Goal: Task Accomplishment & Management: Complete application form

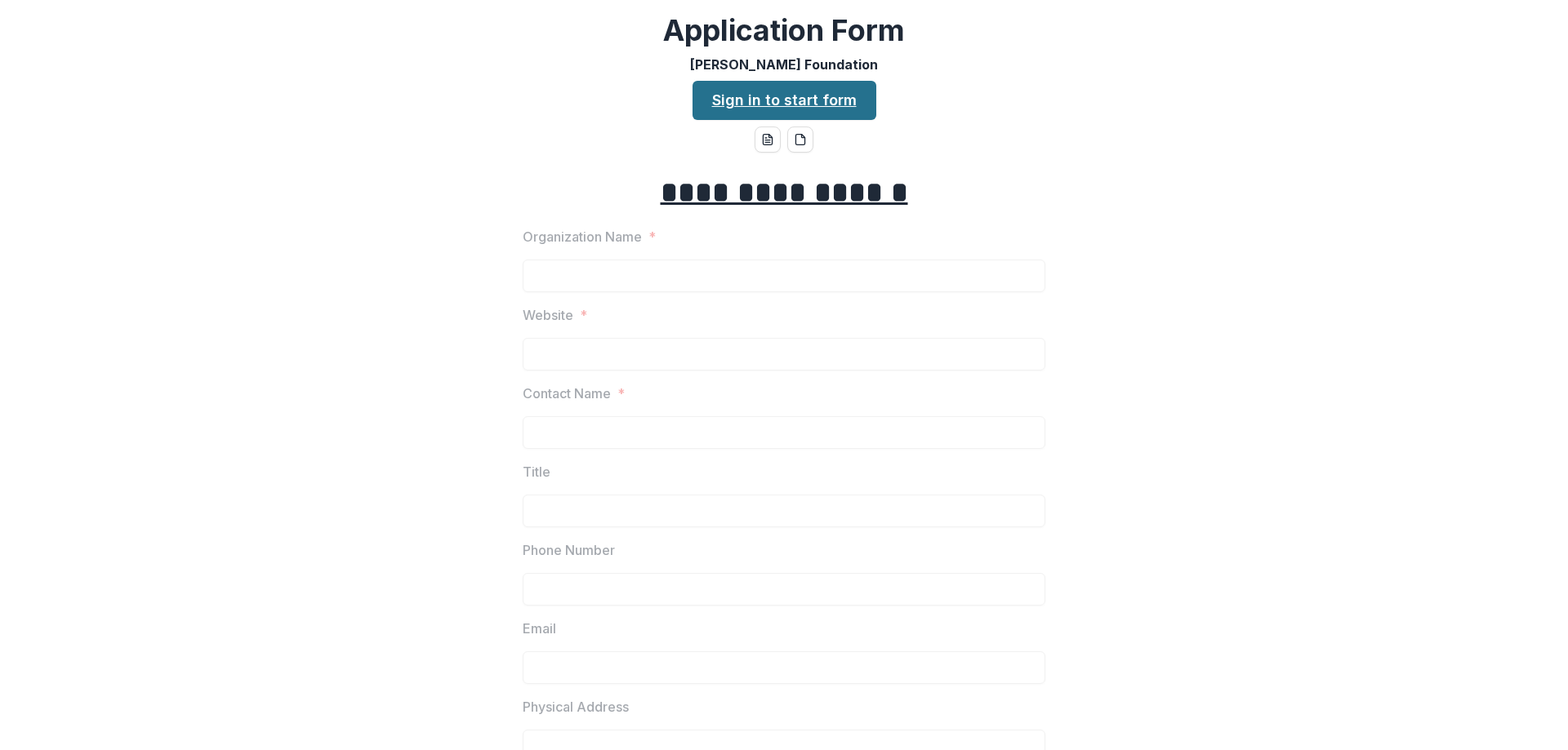
click at [765, 96] on link "Sign in to start form" at bounding box center [784, 101] width 183 height 40
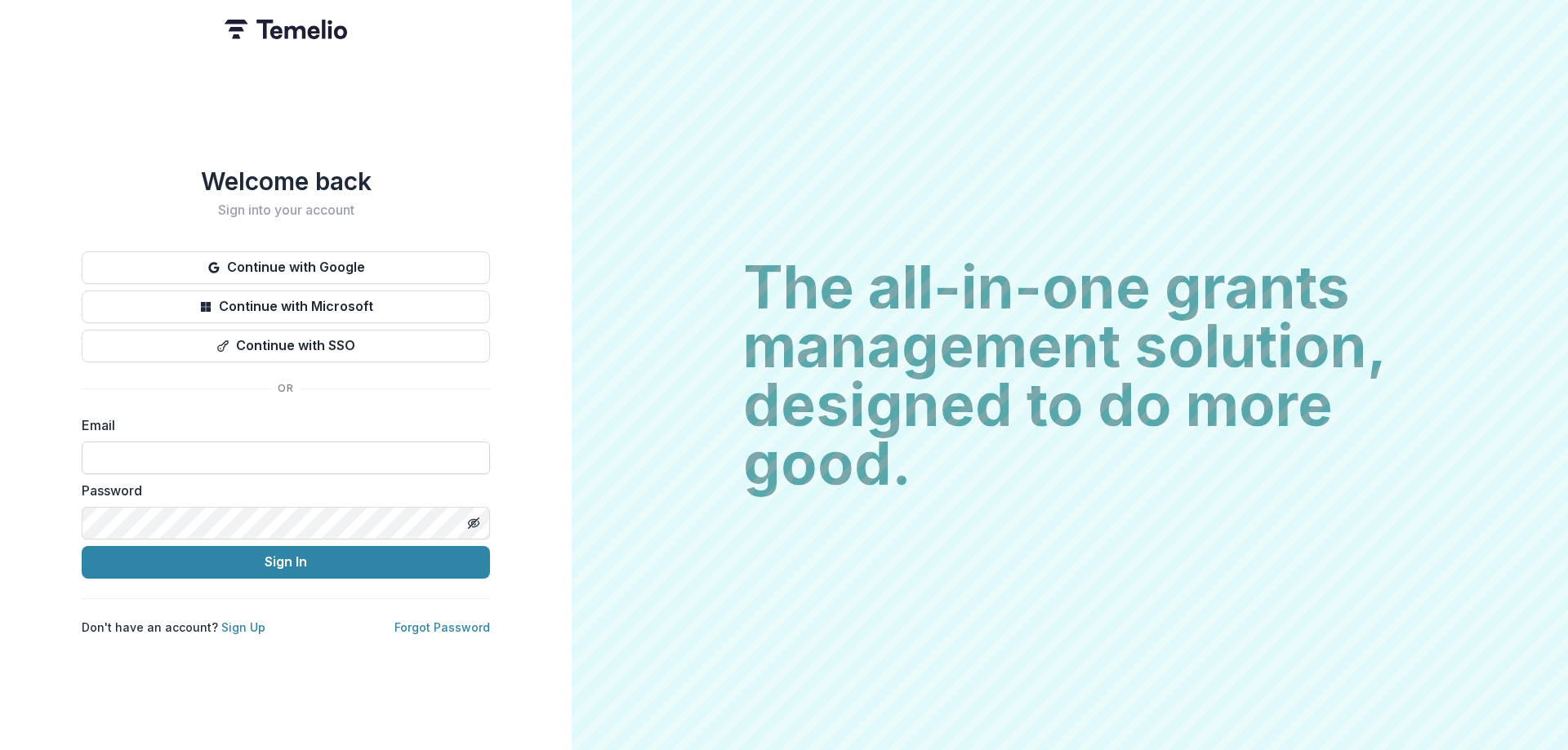
click at [194, 448] on input at bounding box center [286, 458] width 408 height 33
type input "**********"
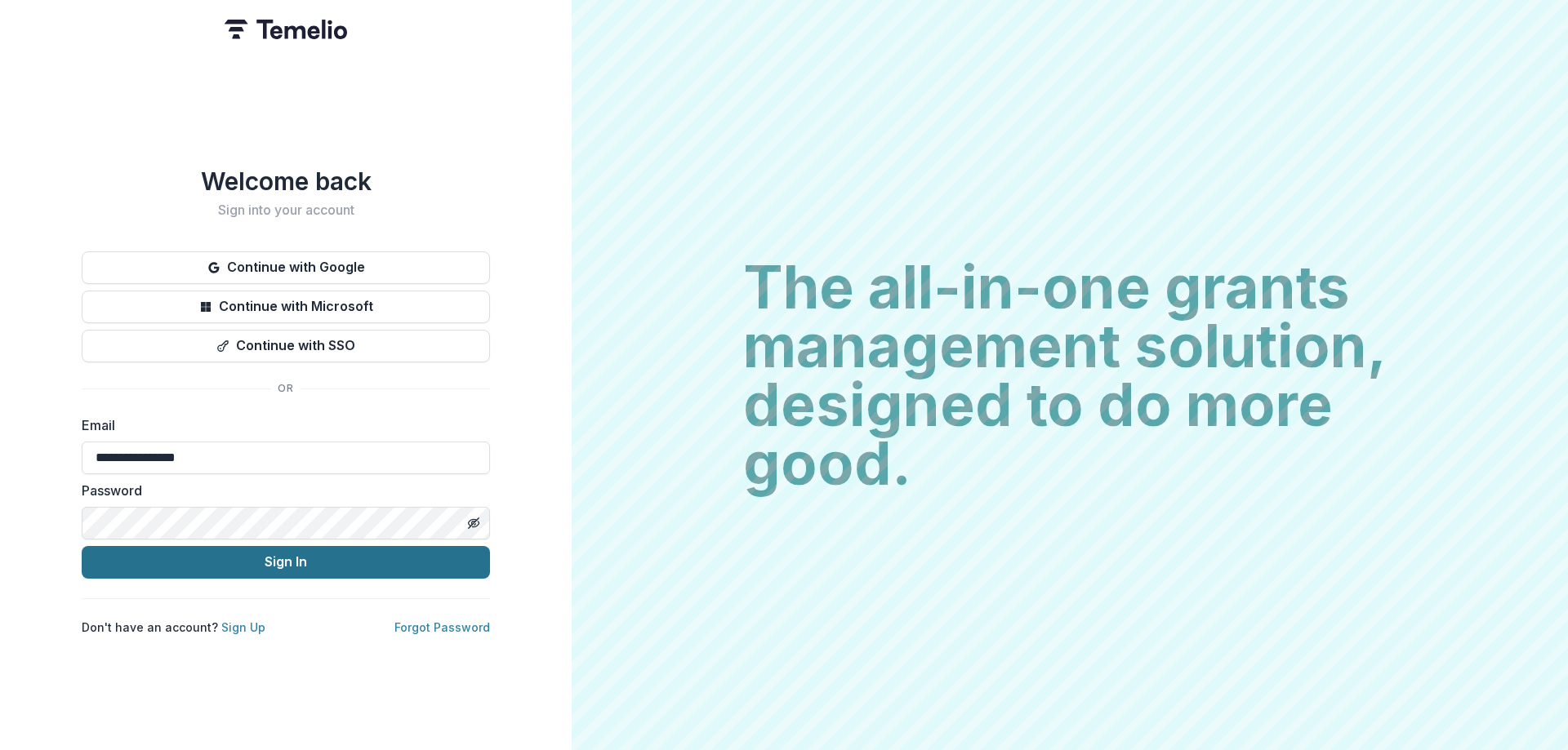
click at [234, 558] on button "Sign In" at bounding box center [286, 562] width 408 height 33
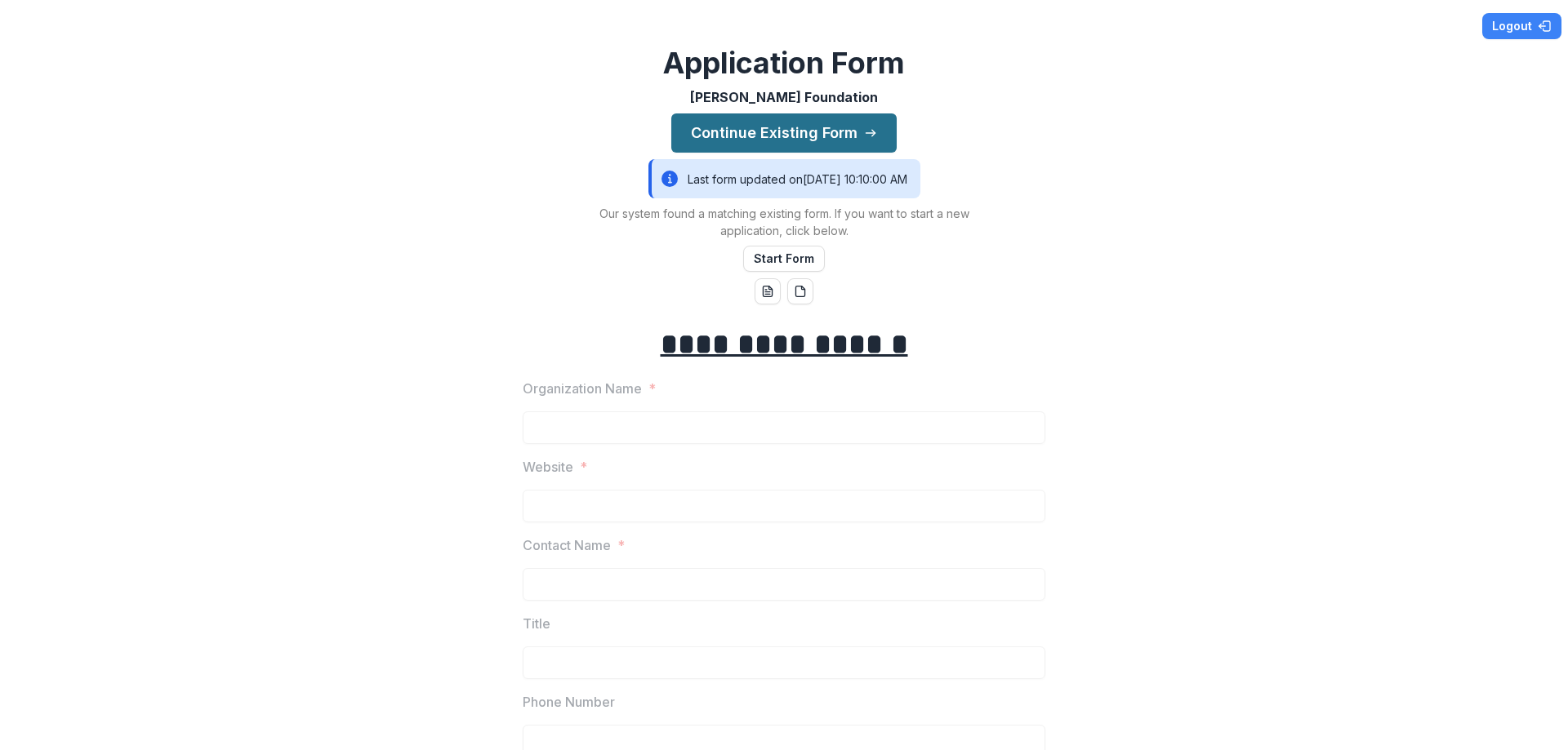
click at [739, 133] on button "Continue Existing Form" at bounding box center [784, 133] width 225 height 40
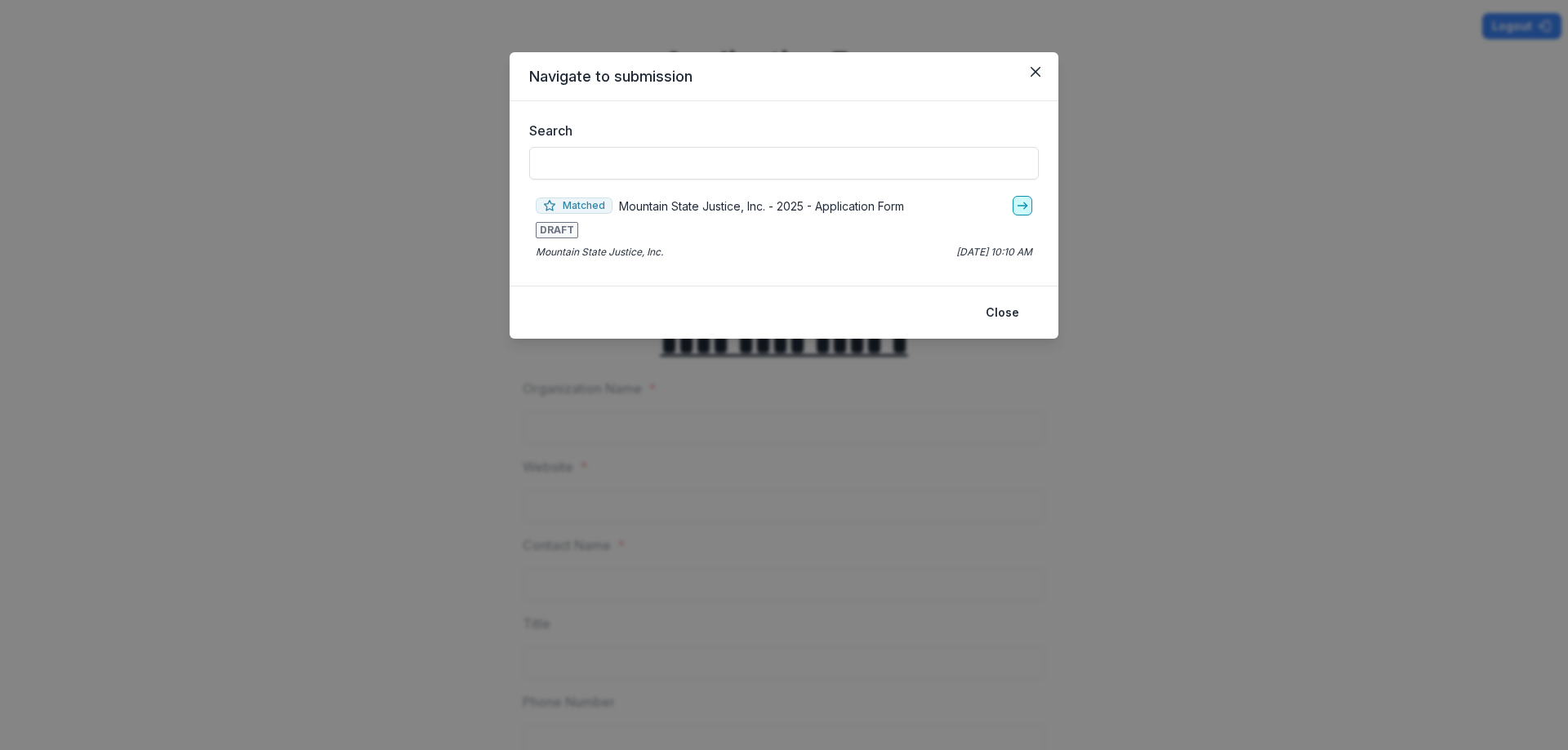
click at [1022, 206] on icon "go-to" at bounding box center [1022, 205] width 13 height 13
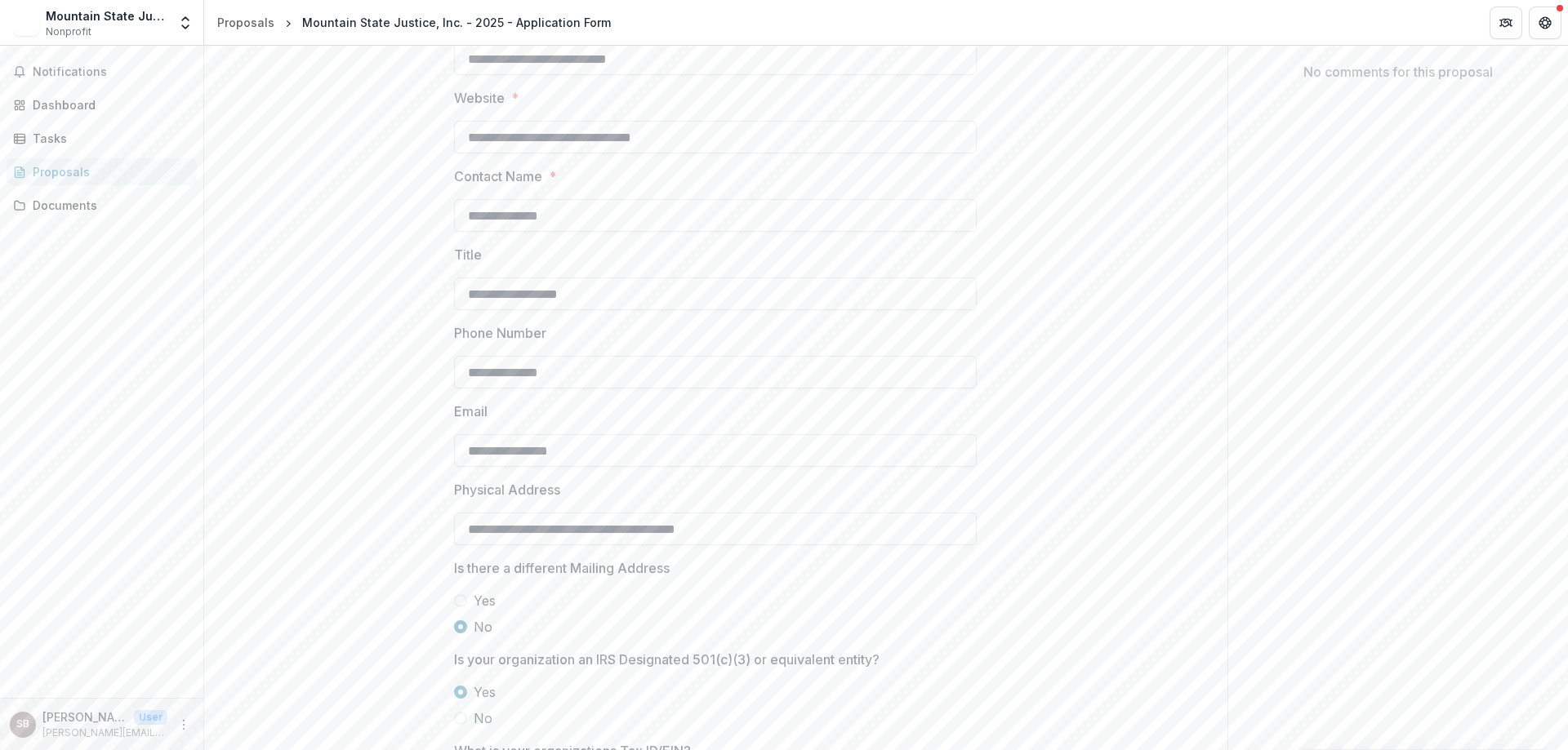
scroll to position [323, 0]
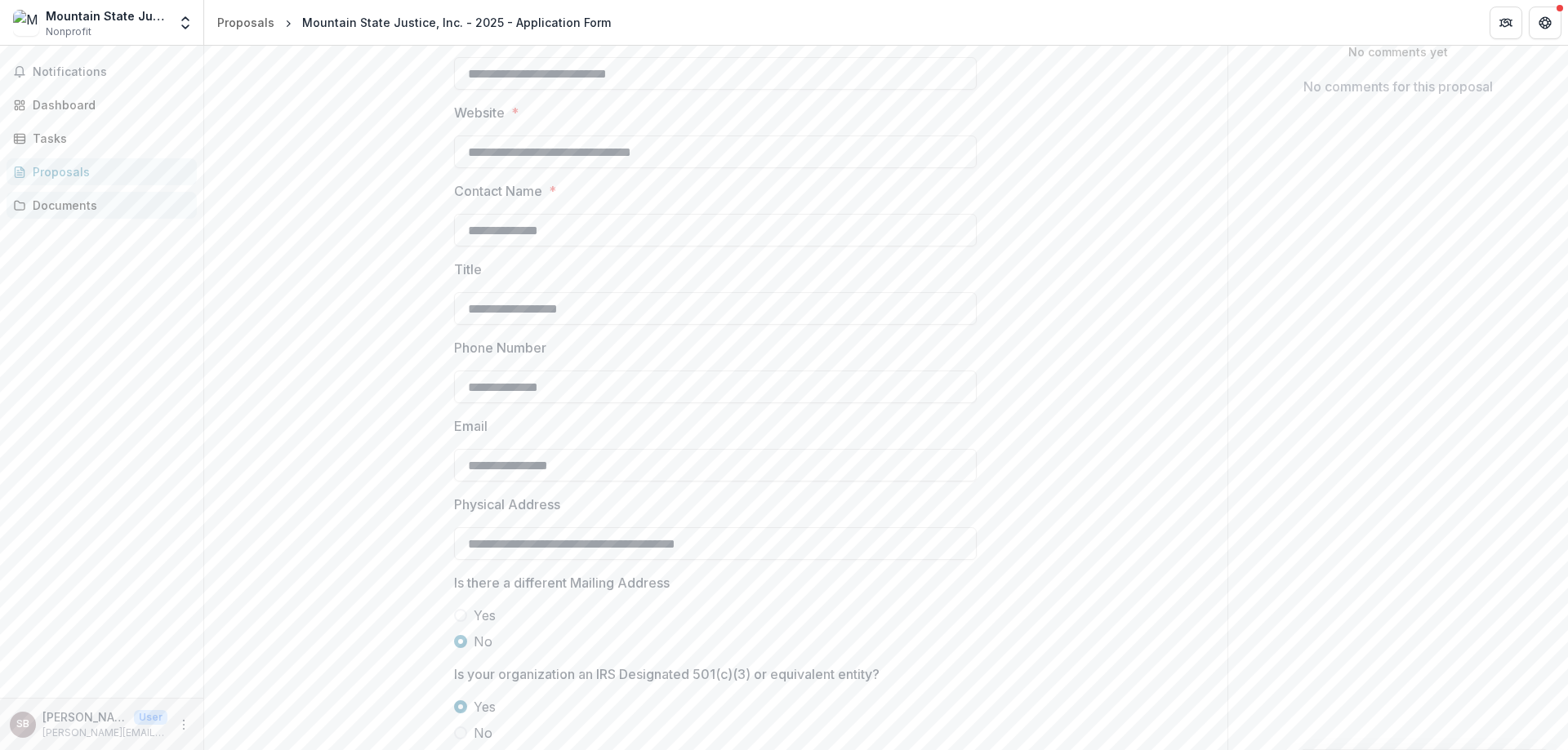
click at [70, 207] on div "Documents" at bounding box center [108, 206] width 151 height 17
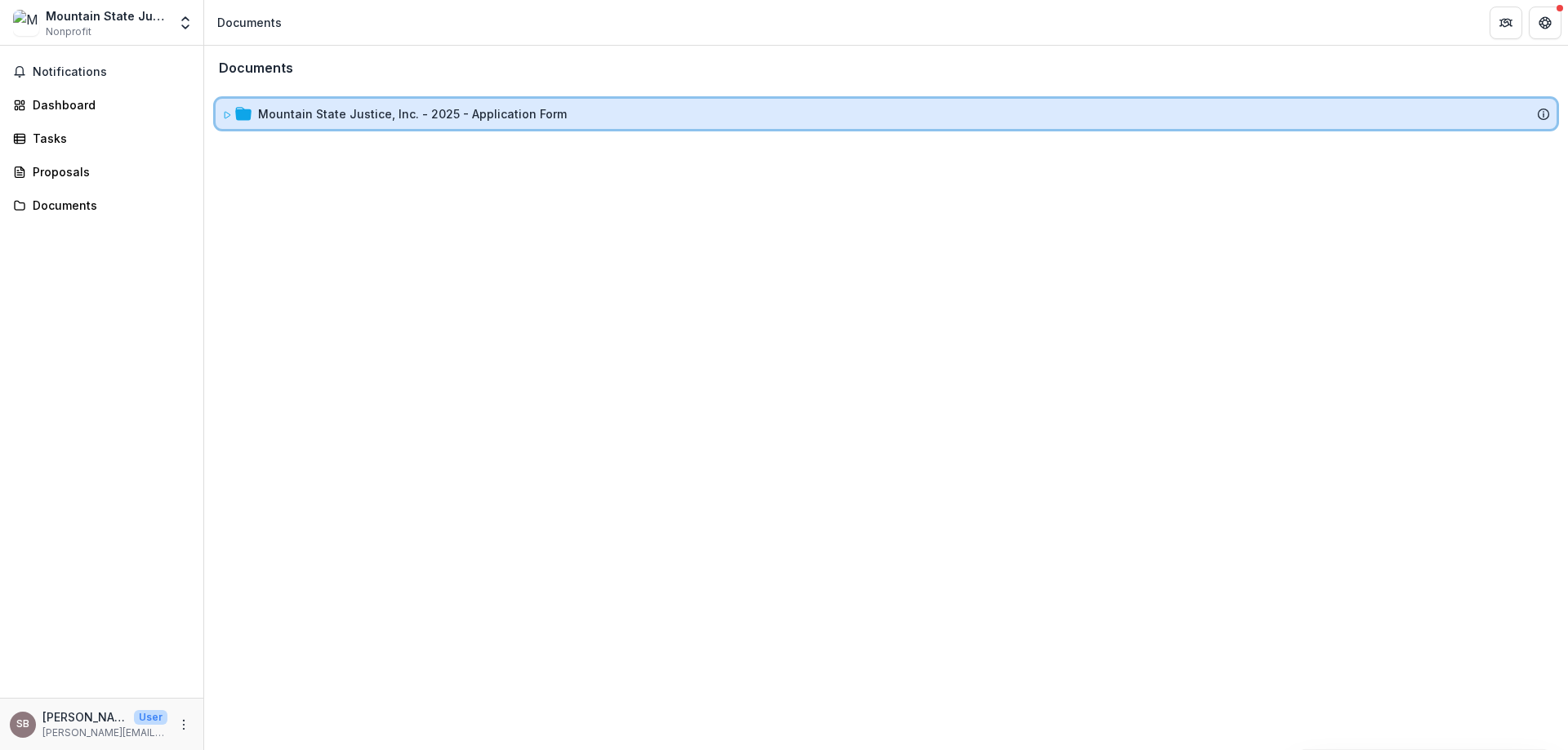
click at [239, 117] on icon at bounding box center [243, 113] width 16 height 13
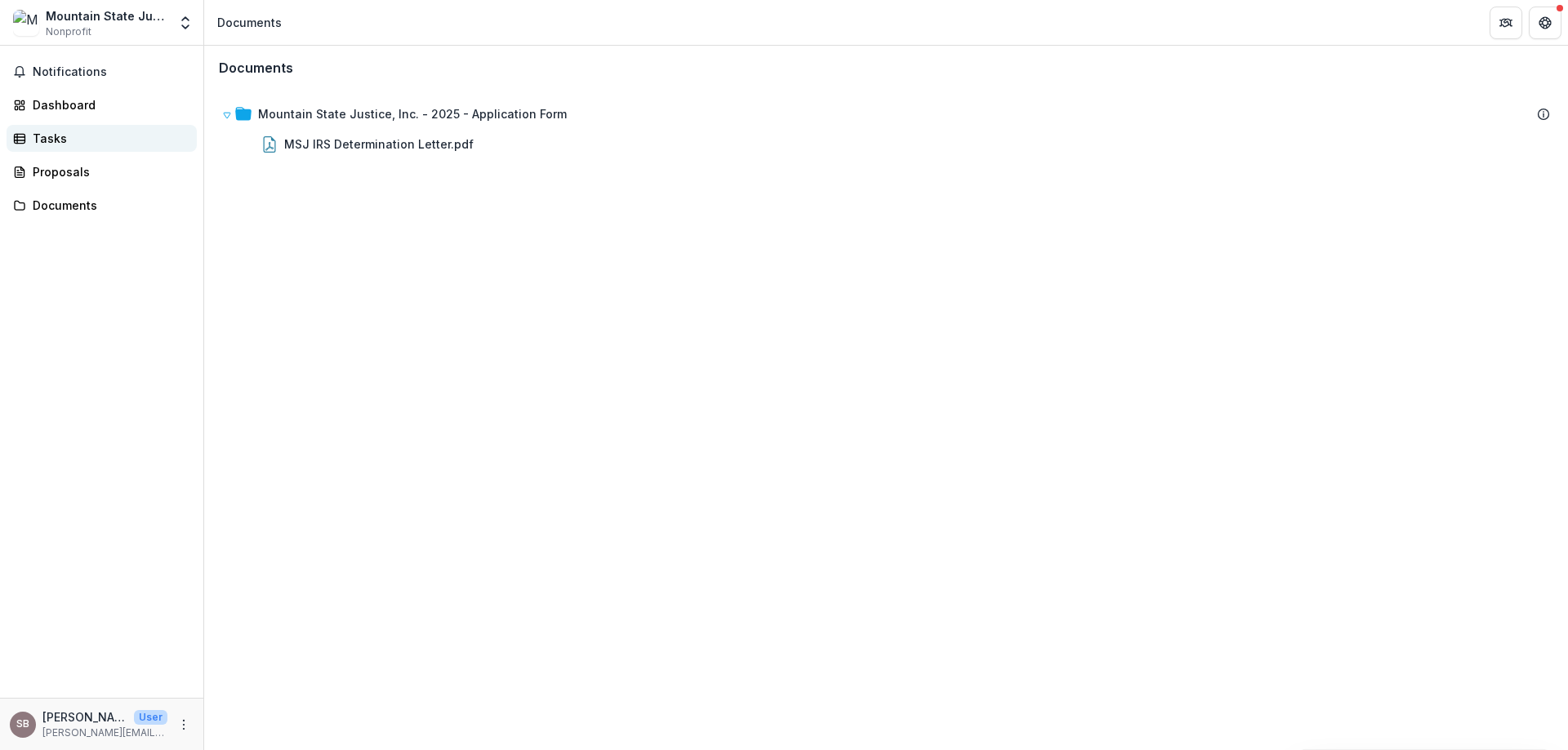
click at [56, 137] on div "Tasks" at bounding box center [108, 138] width 151 height 17
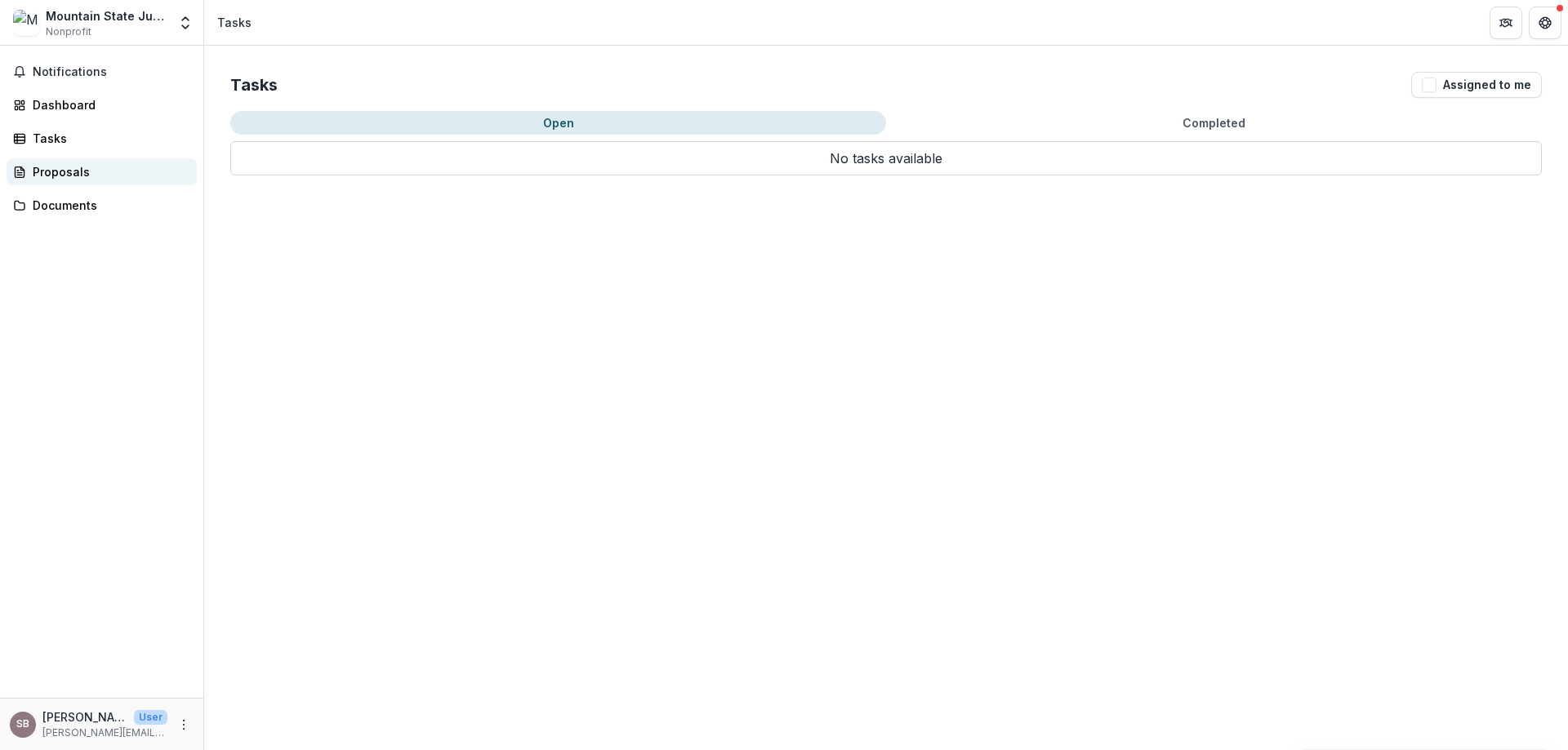
click at [83, 170] on div "Proposals" at bounding box center [108, 172] width 151 height 17
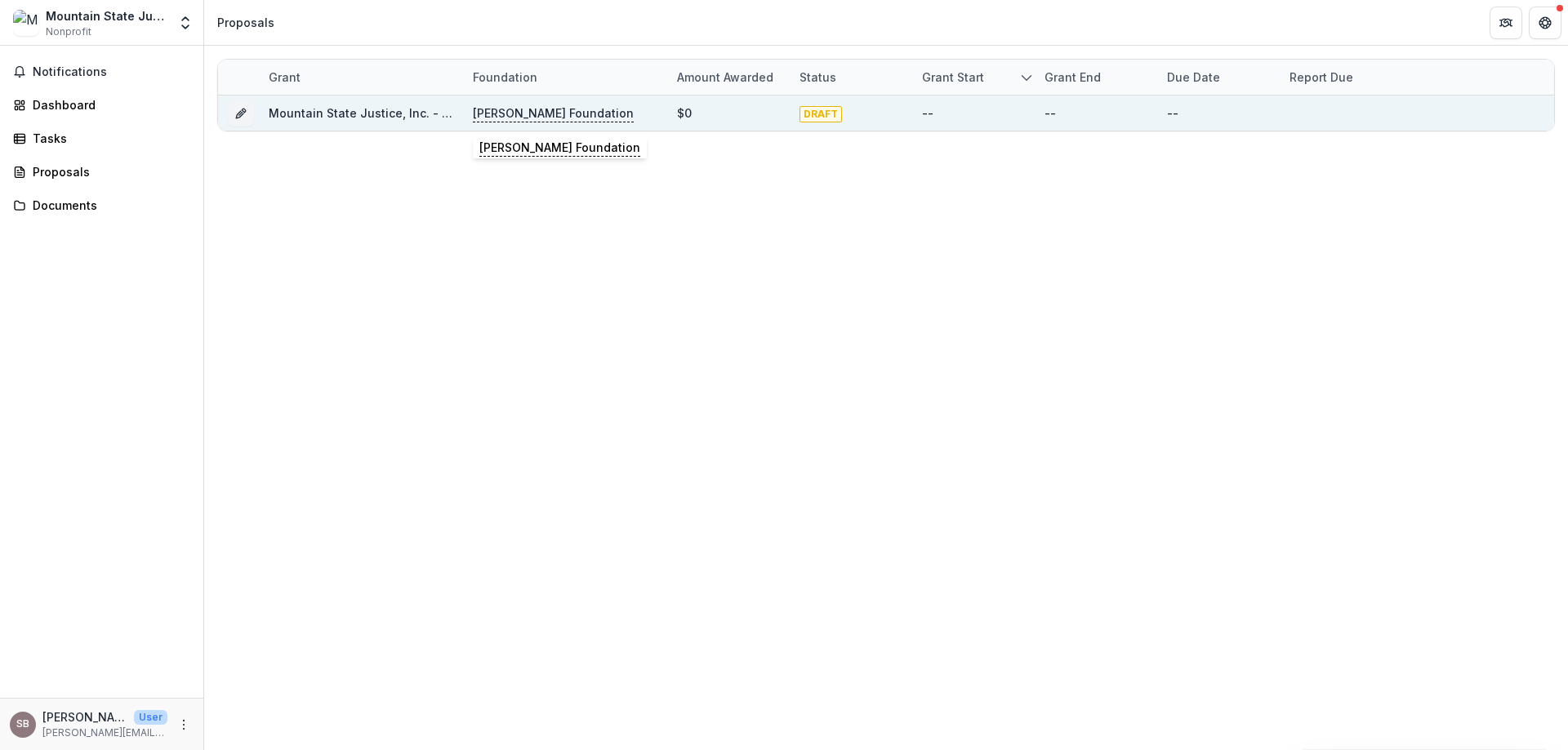
click at [595, 114] on p "Milan Puskar Foundation" at bounding box center [553, 113] width 161 height 18
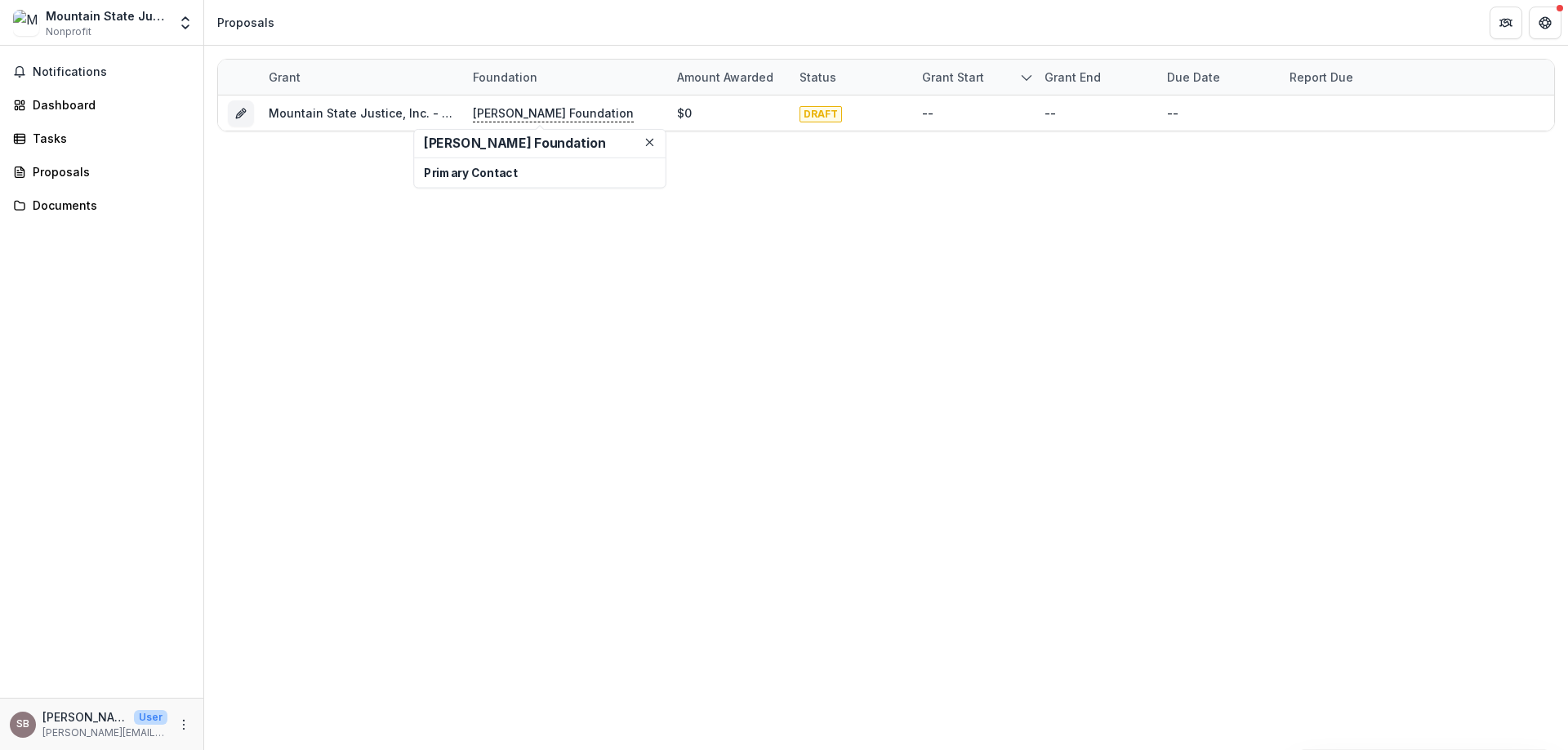
drag, startPoint x: 344, startPoint y: 218, endPoint x: 330, endPoint y: 173, distance: 47.1
click at [344, 215] on div "Grant Foundation Amount awarded Status Grant start Grant end Due Date Report Du…" at bounding box center [886, 397] width 1363 height 704
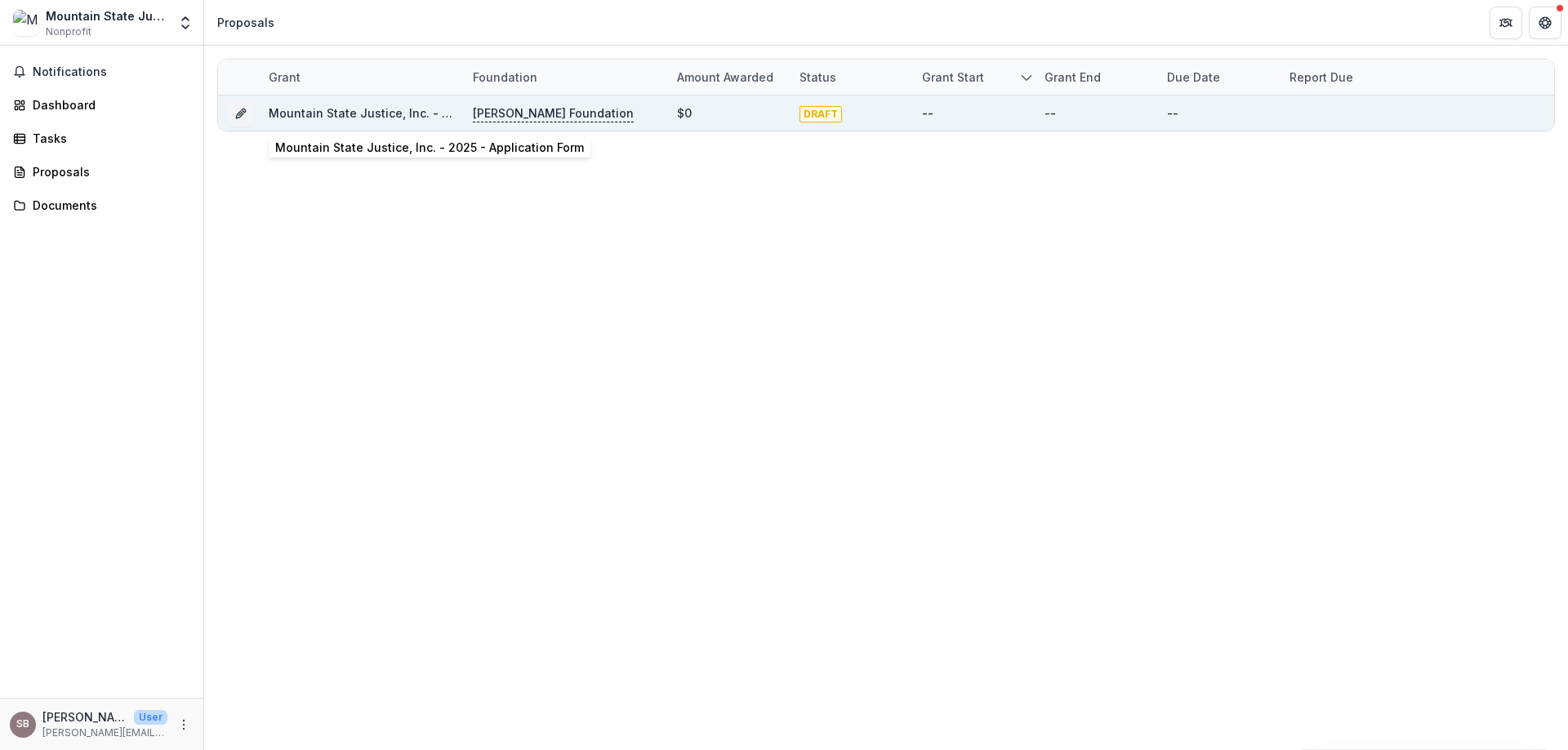
click at [349, 113] on link "Mountain State Justice, Inc. - 2025 - Application Form" at bounding box center [423, 113] width 309 height 14
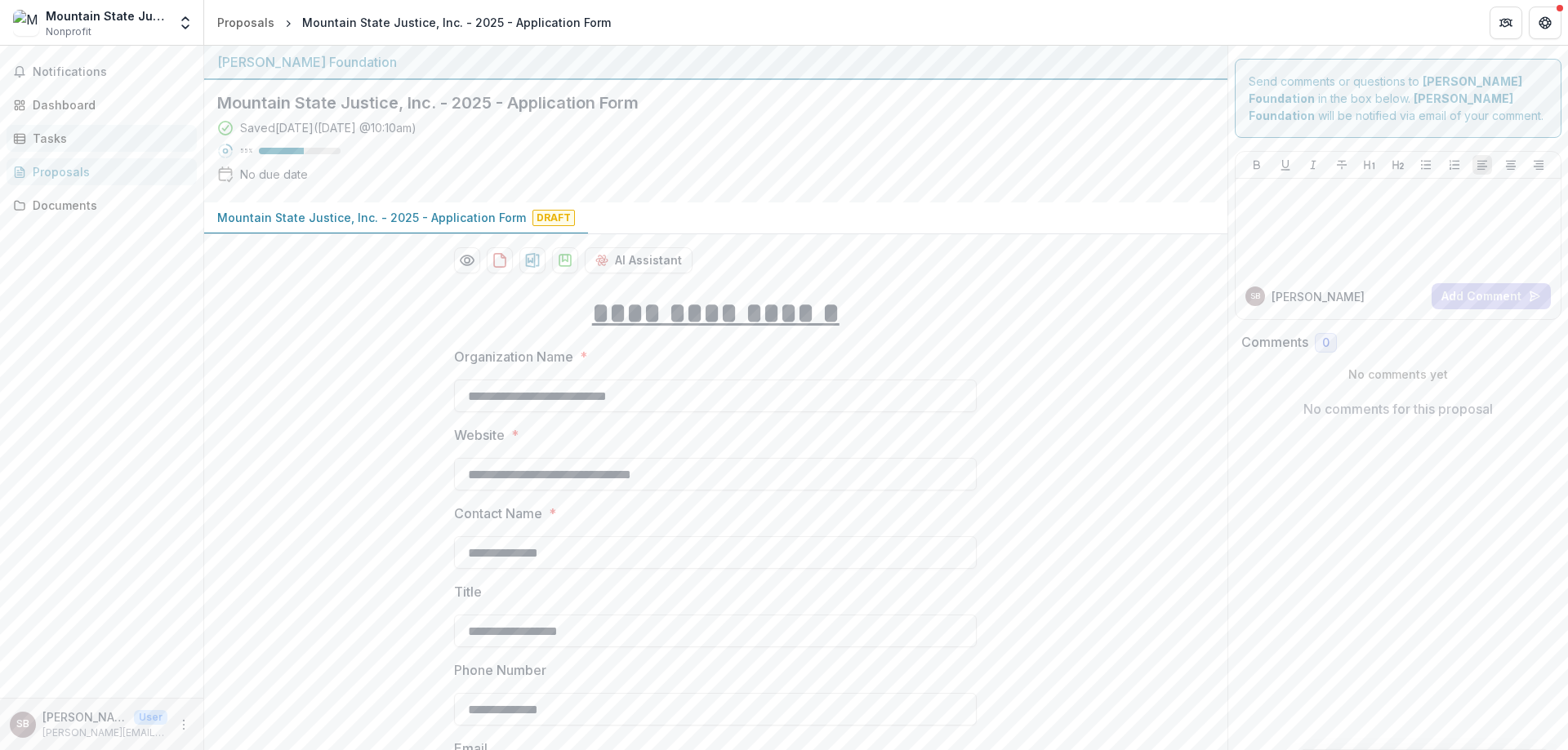
click at [51, 140] on div "Tasks" at bounding box center [108, 138] width 151 height 17
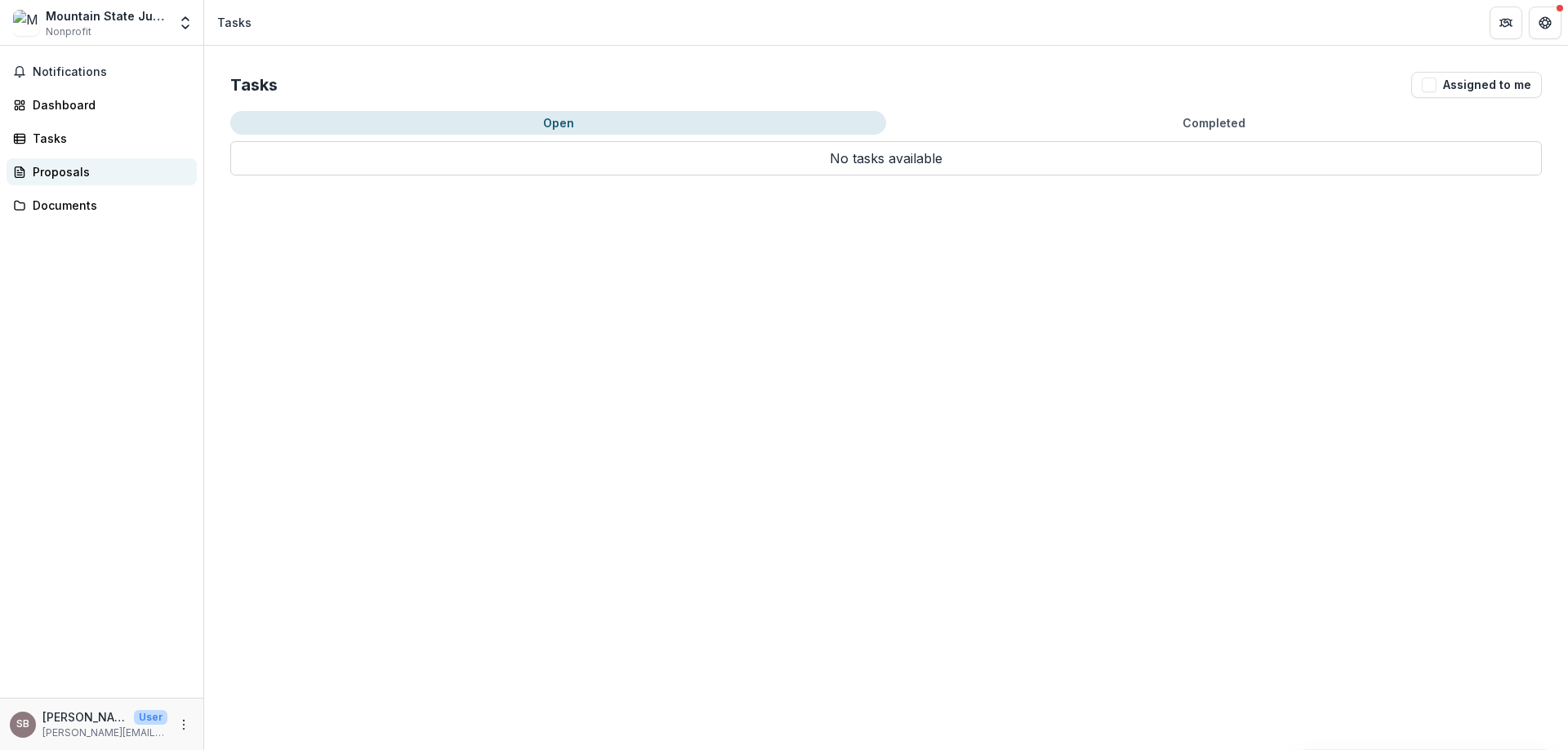
click at [63, 165] on div "Proposals" at bounding box center [108, 172] width 151 height 17
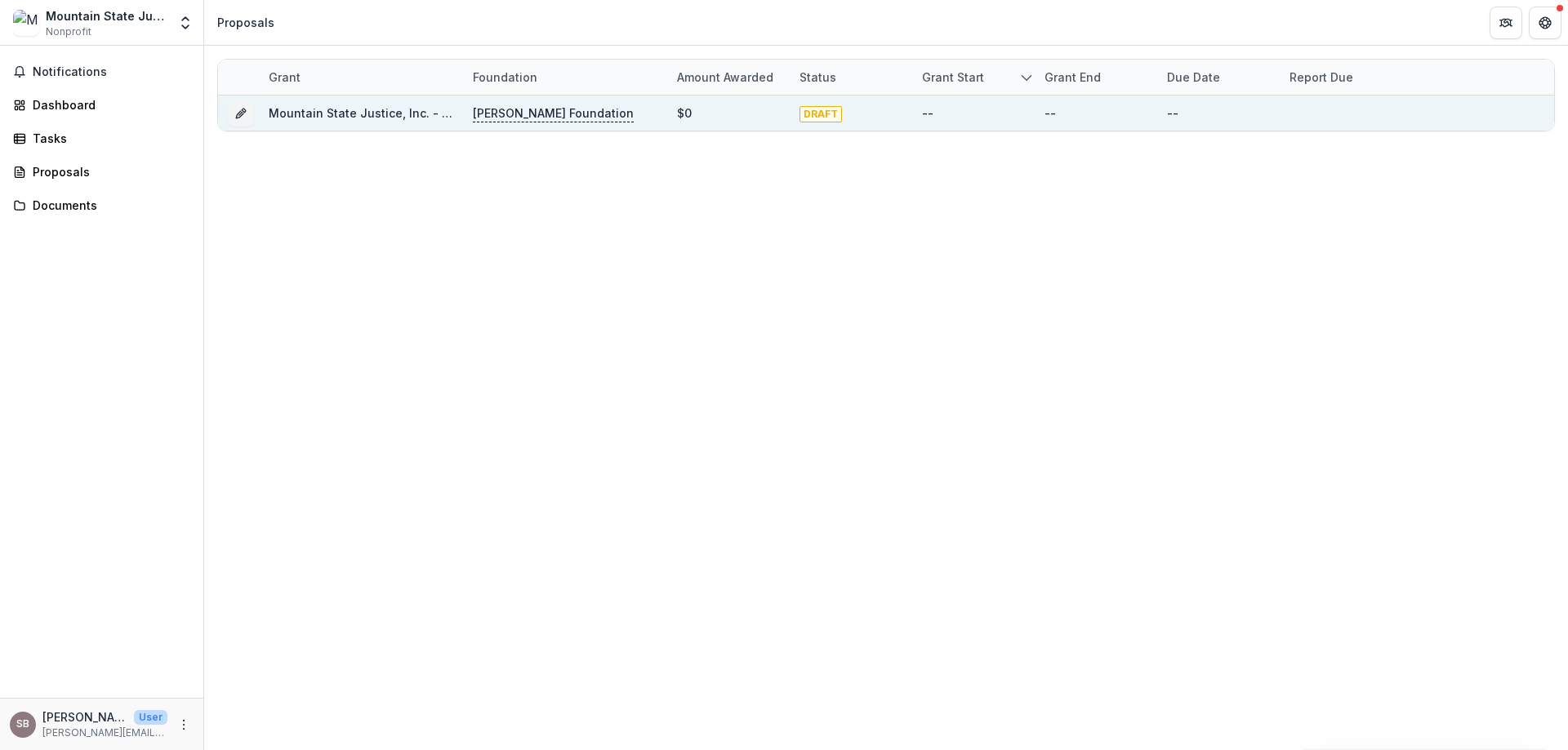
click at [313, 108] on link "Mountain State Justice, Inc. - 2025 - Application Form" at bounding box center [423, 113] width 309 height 14
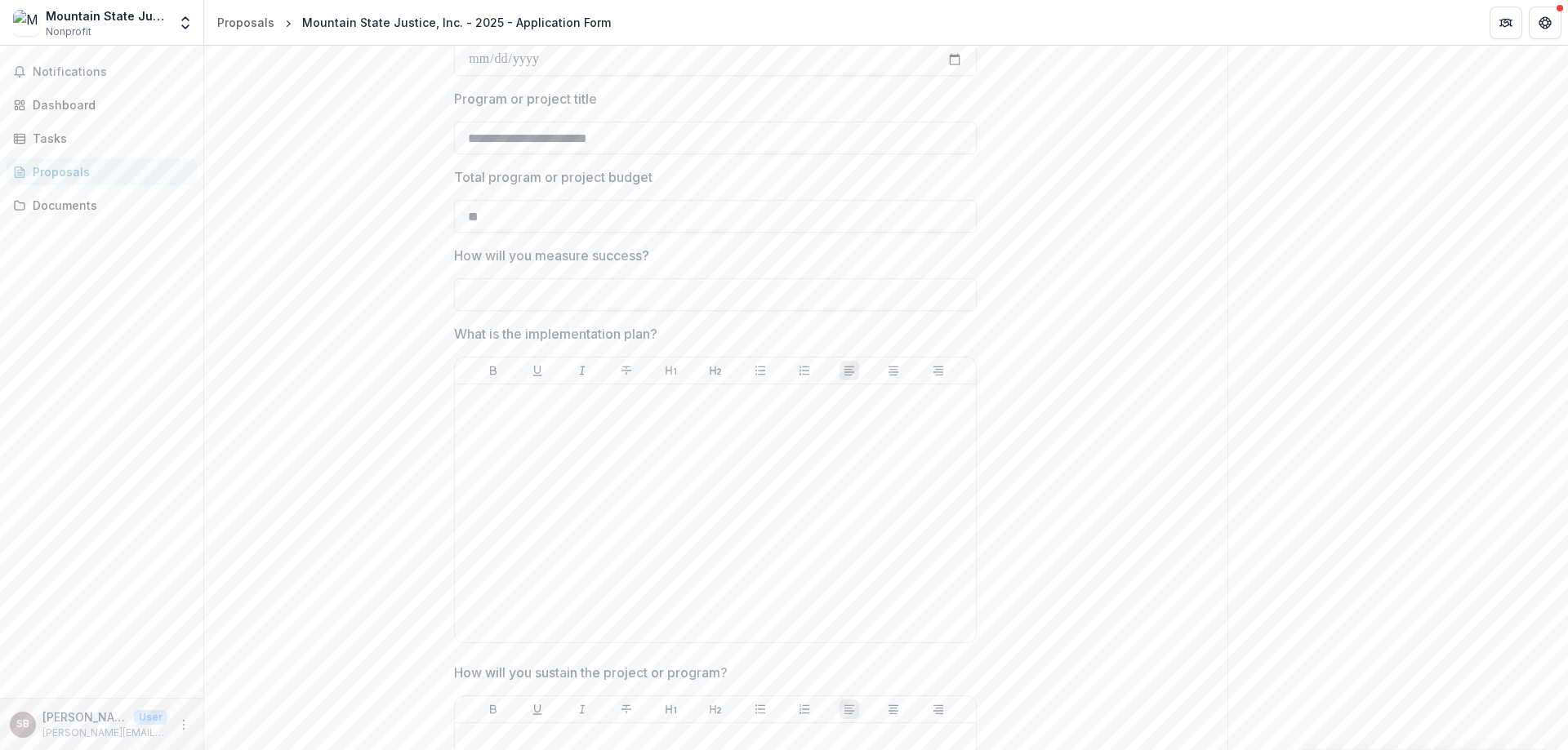
scroll to position [3427, 0]
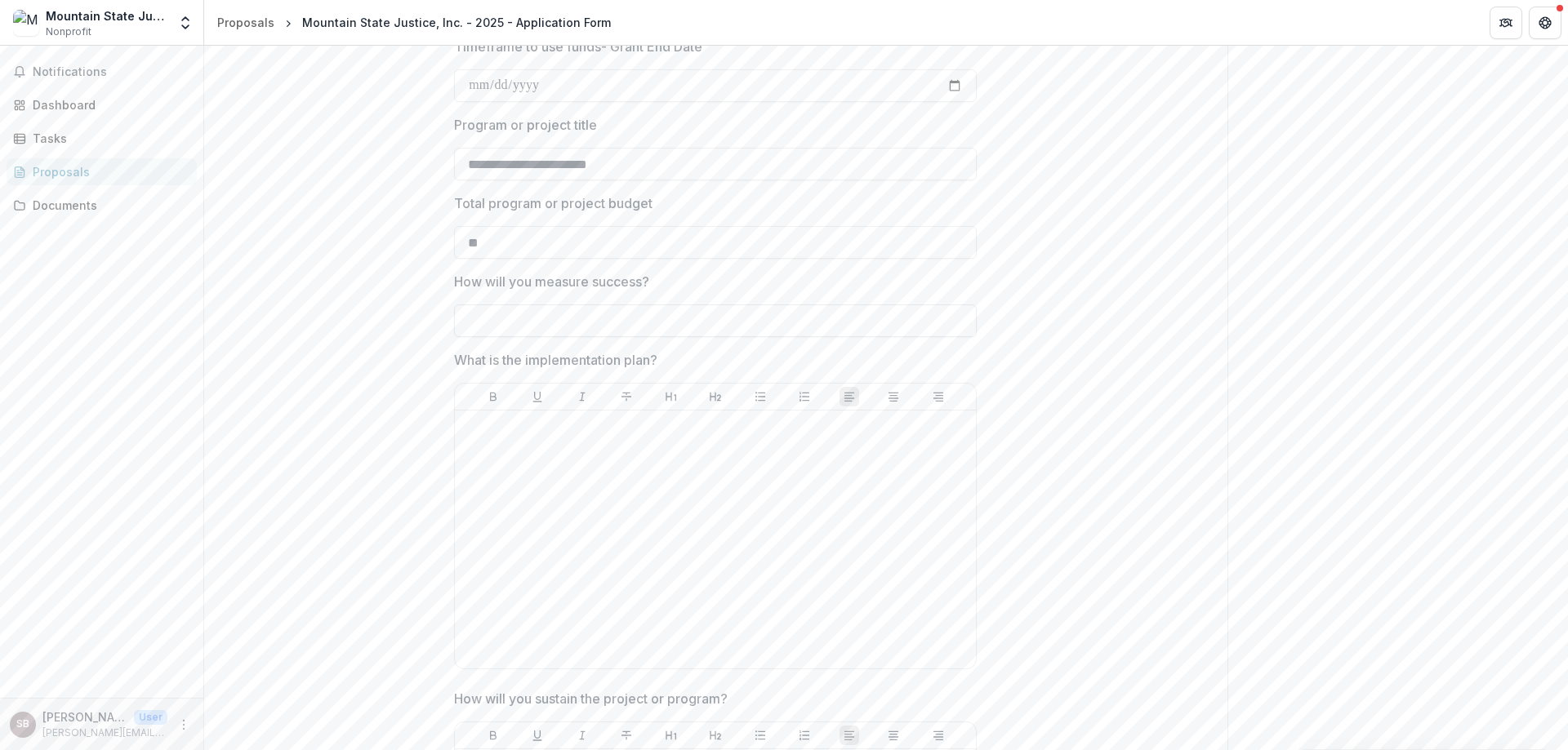
click at [772, 328] on input "How will you measure success?" at bounding box center [714, 321] width 522 height 33
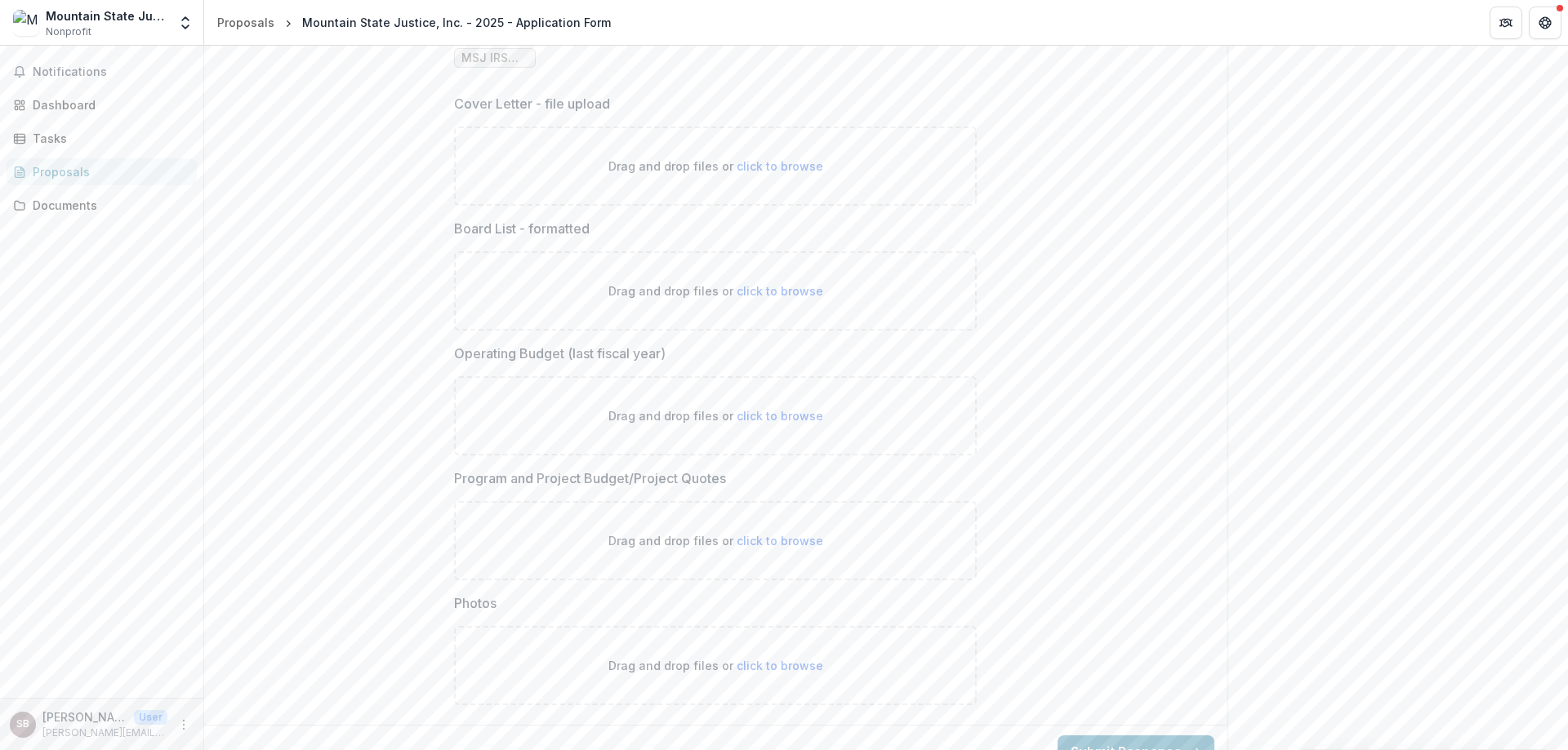
scroll to position [4647, 0]
